Goal: Task Accomplishment & Management: Complete application form

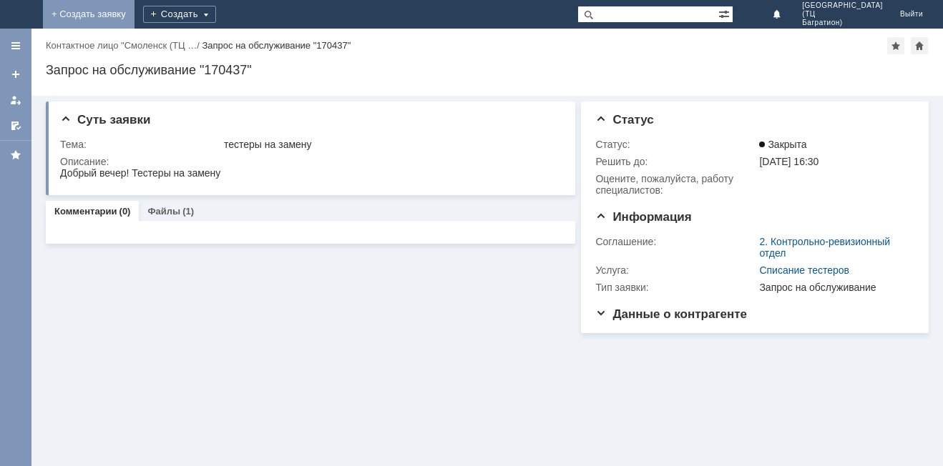
click at [134, 19] on link "+ Создать заявку" at bounding box center [89, 14] width 92 height 29
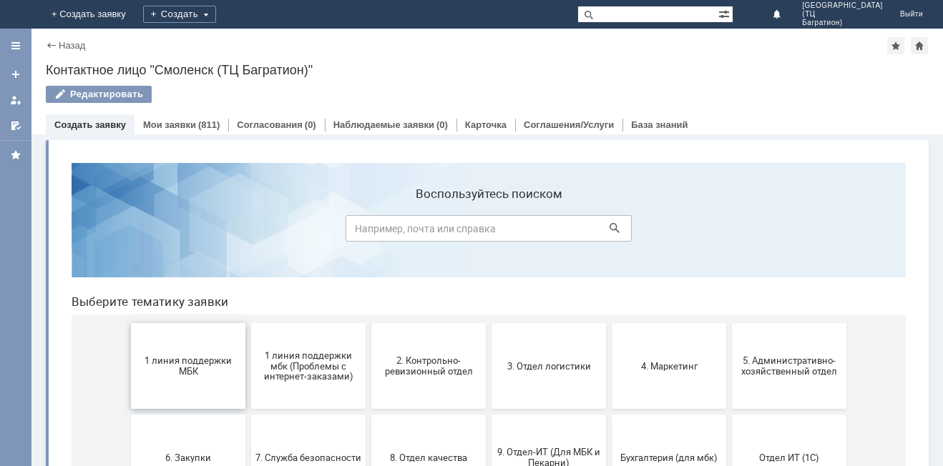
click at [182, 384] on button "1 линия поддержки МБК" at bounding box center [188, 366] width 114 height 86
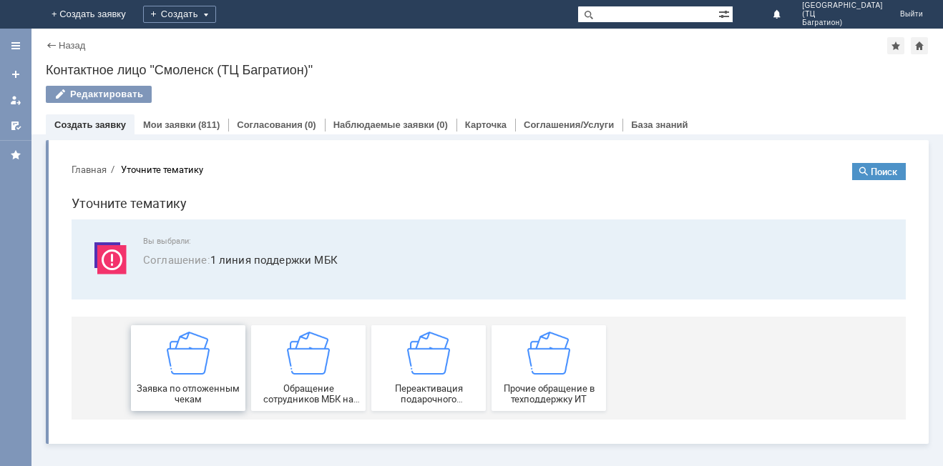
click at [182, 368] on img at bounding box center [188, 353] width 43 height 43
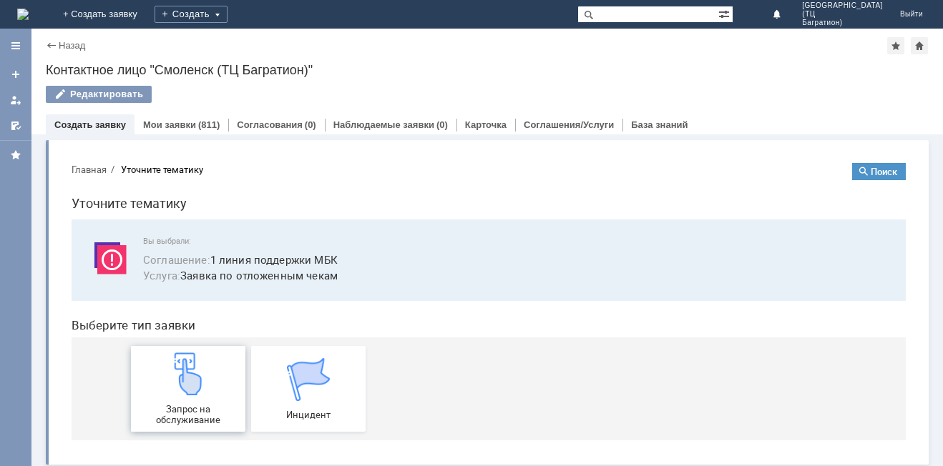
click at [182, 383] on img at bounding box center [188, 374] width 43 height 43
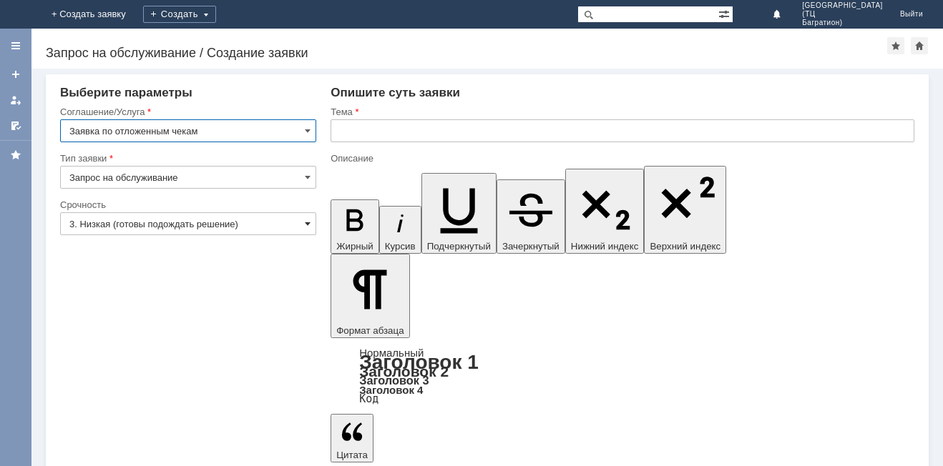
click at [310, 227] on span at bounding box center [308, 223] width 6 height 11
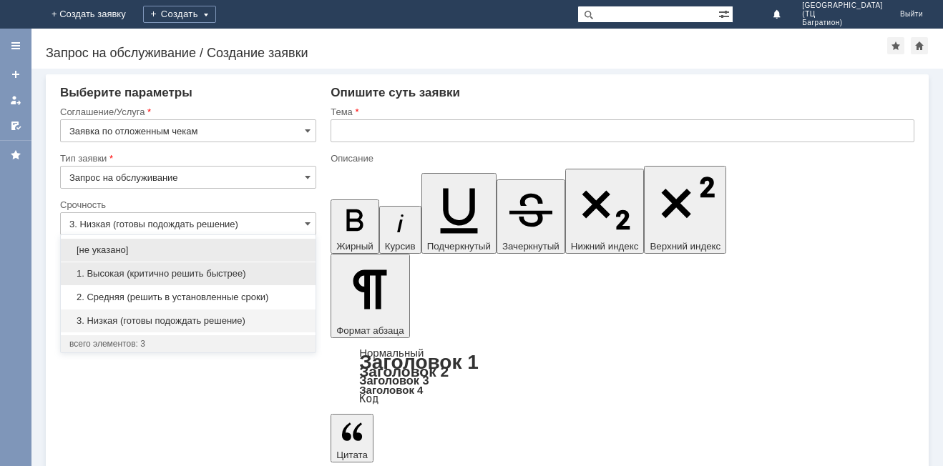
click at [233, 272] on span "1. Высокая (критично решить быстрее)" at bounding box center [187, 273] width 237 height 11
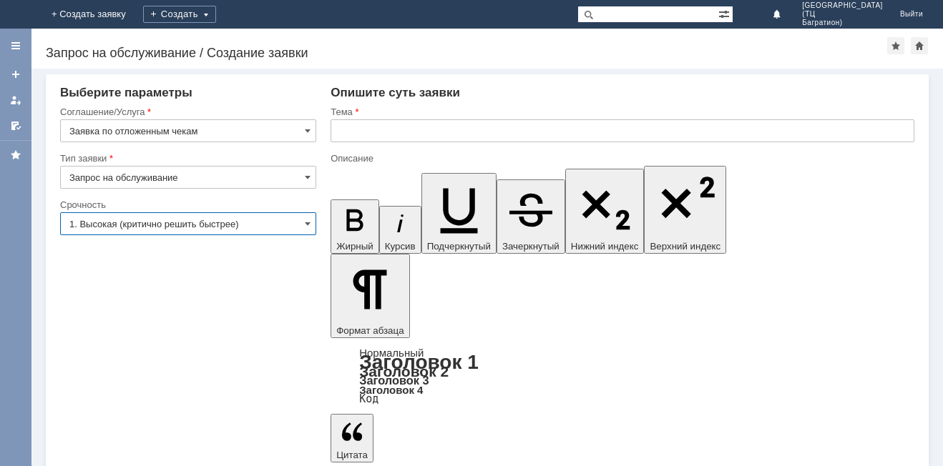
type input "1. Высокая (критично решить быстрее)"
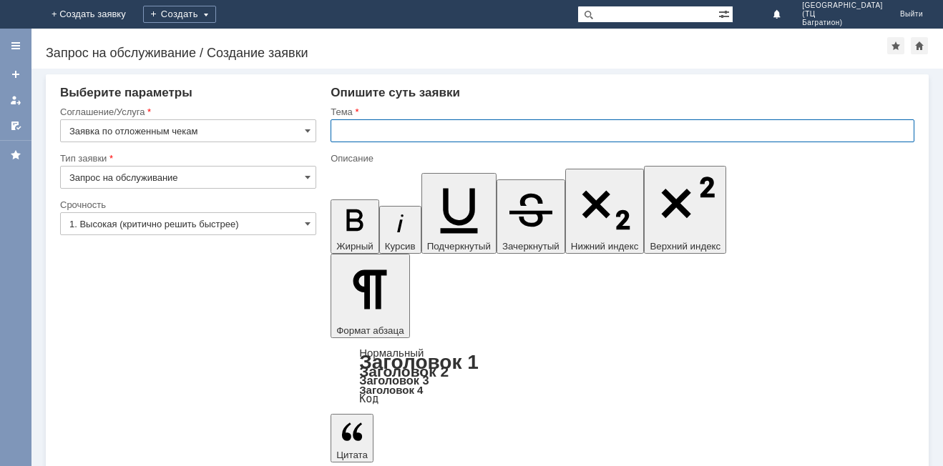
click at [425, 129] on input "text" at bounding box center [622, 130] width 584 height 23
type input "удалить"
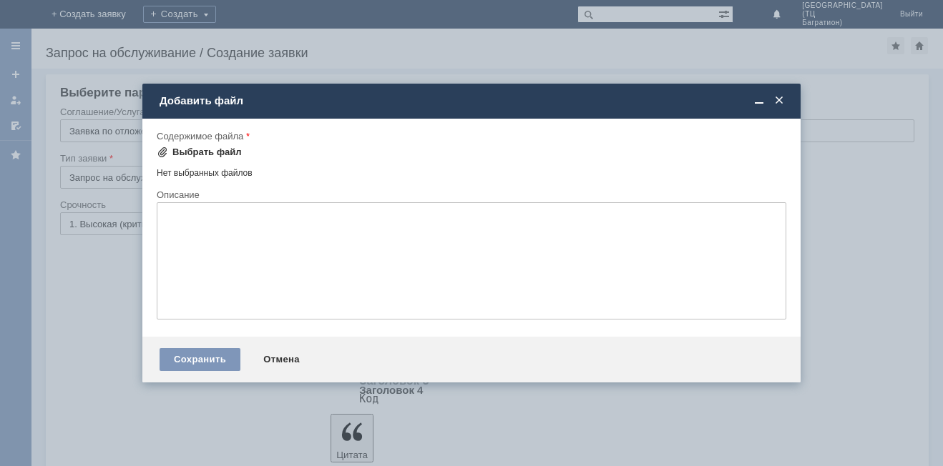
click at [174, 151] on div "Выбрать файл" at bounding box center [206, 152] width 69 height 11
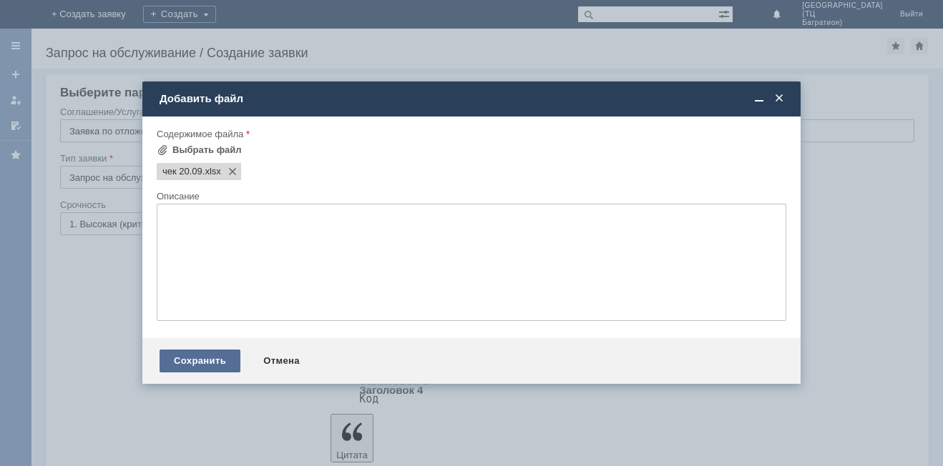
click at [195, 368] on div "Сохранить" at bounding box center [199, 361] width 81 height 23
